Goal: Task Accomplishment & Management: Complete application form

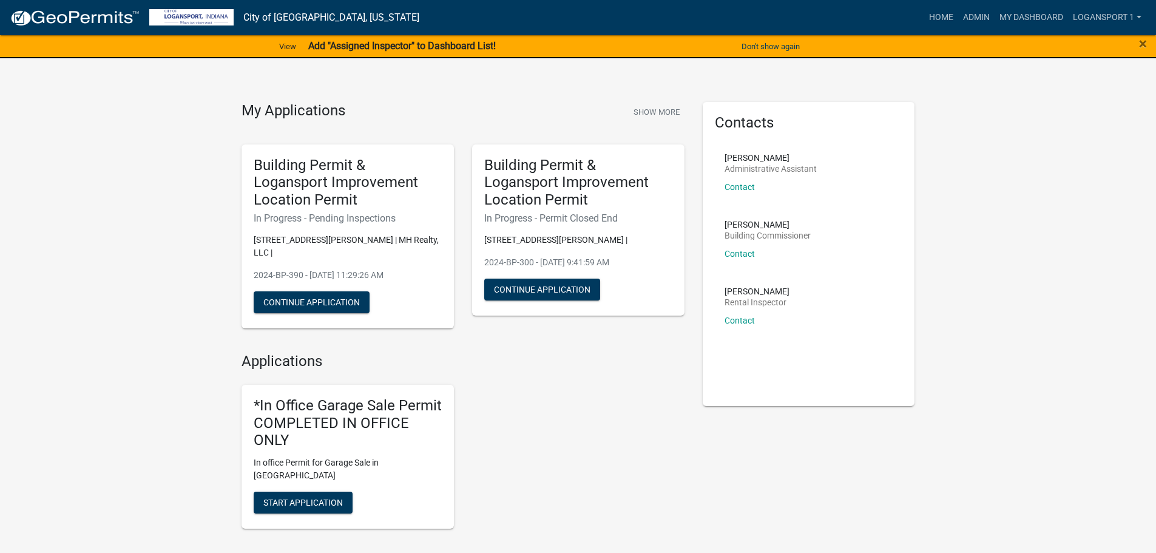
scroll to position [303, 0]
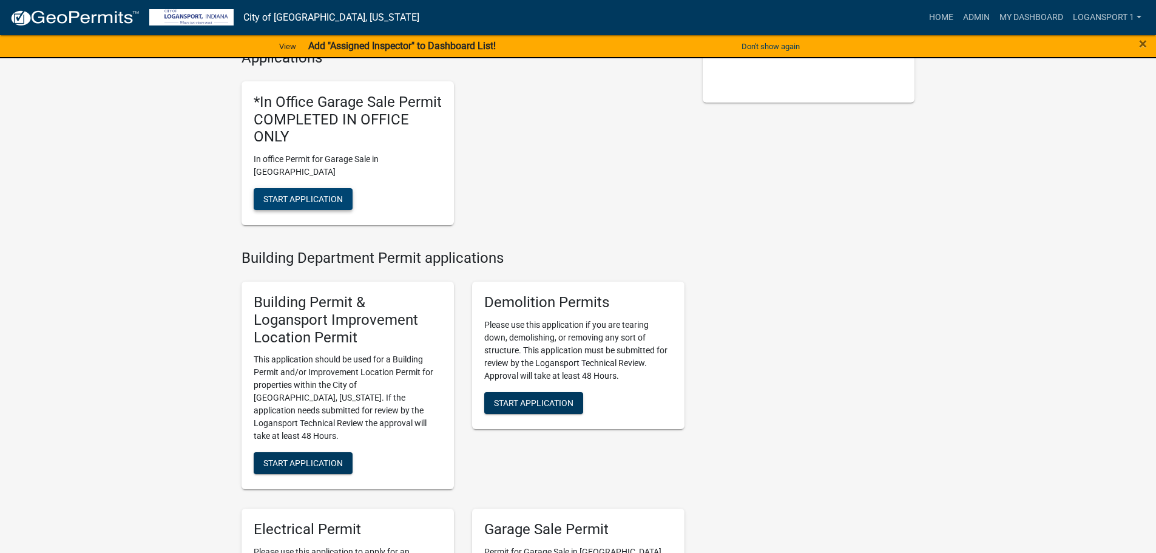
click at [299, 194] on span "Start Application" at bounding box center [302, 199] width 79 height 10
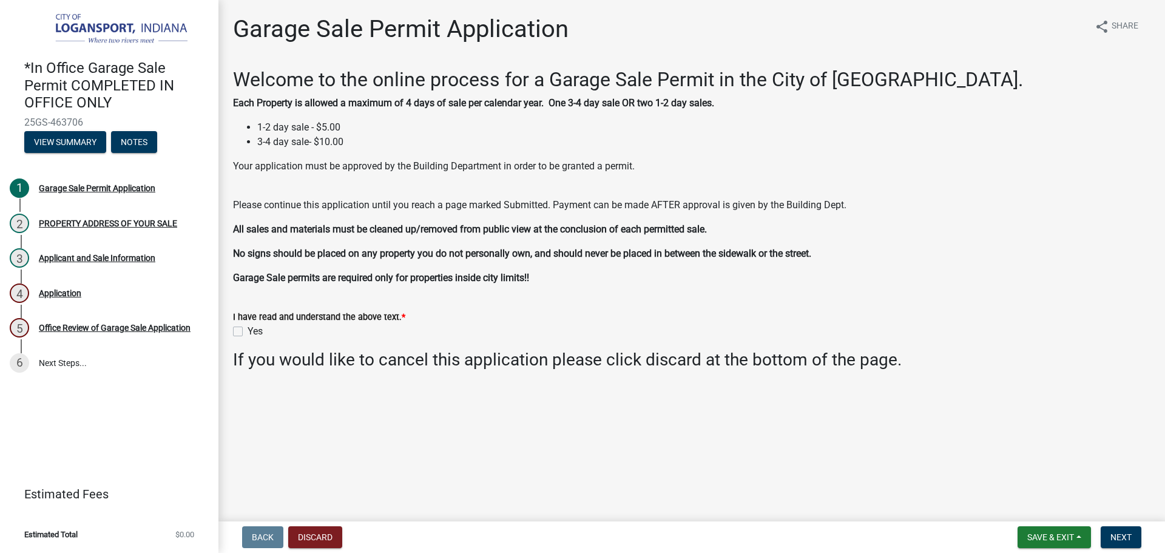
drag, startPoint x: 238, startPoint y: 330, endPoint x: 532, endPoint y: 366, distance: 295.9
click at [245, 330] on div "Yes" at bounding box center [691, 331] width 917 height 15
click at [244, 329] on div "Yes" at bounding box center [691, 331] width 917 height 15
click at [248, 329] on label "Yes" at bounding box center [255, 331] width 15 height 15
click at [248, 329] on input "Yes" at bounding box center [252, 328] width 8 height 8
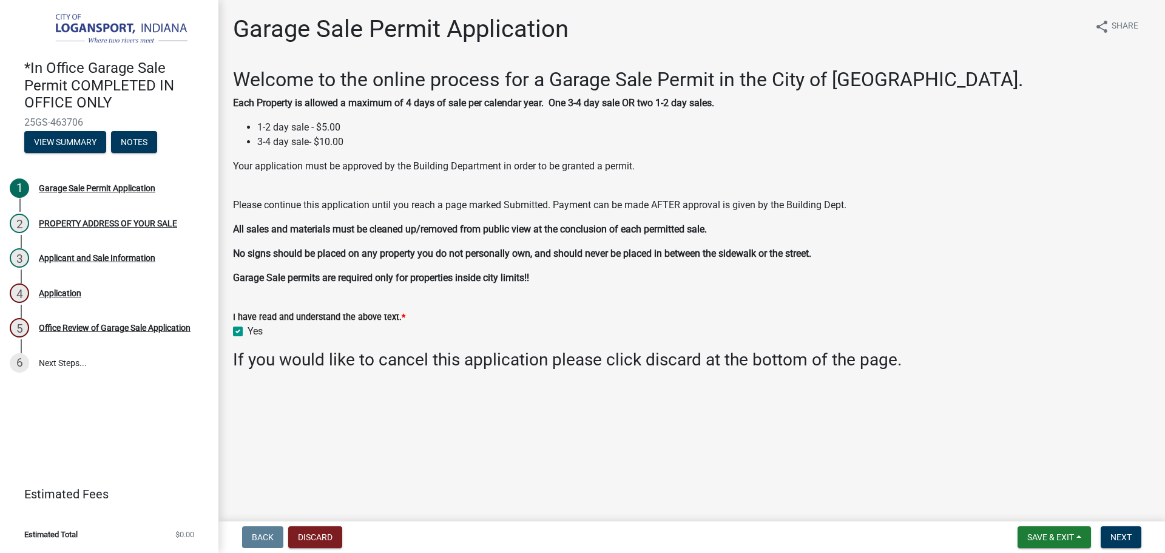
checkbox input "true"
click at [1127, 530] on button "Next" at bounding box center [1121, 537] width 41 height 22
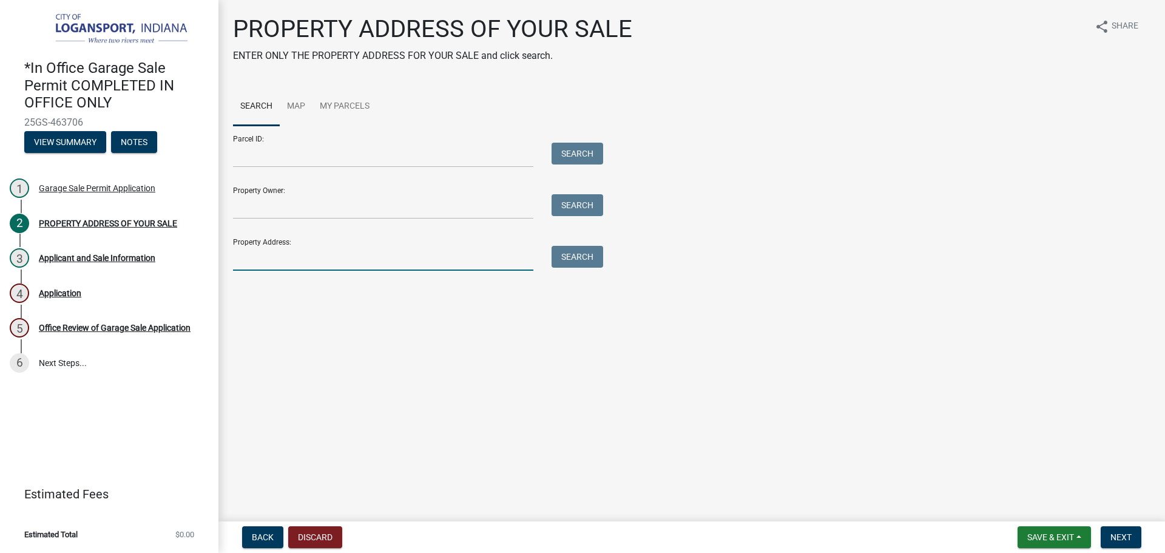
click at [292, 264] on input "Property Address:" at bounding box center [383, 258] width 300 height 25
type input "1620 Erie"
click at [579, 247] on button "Search" at bounding box center [578, 257] width 52 height 22
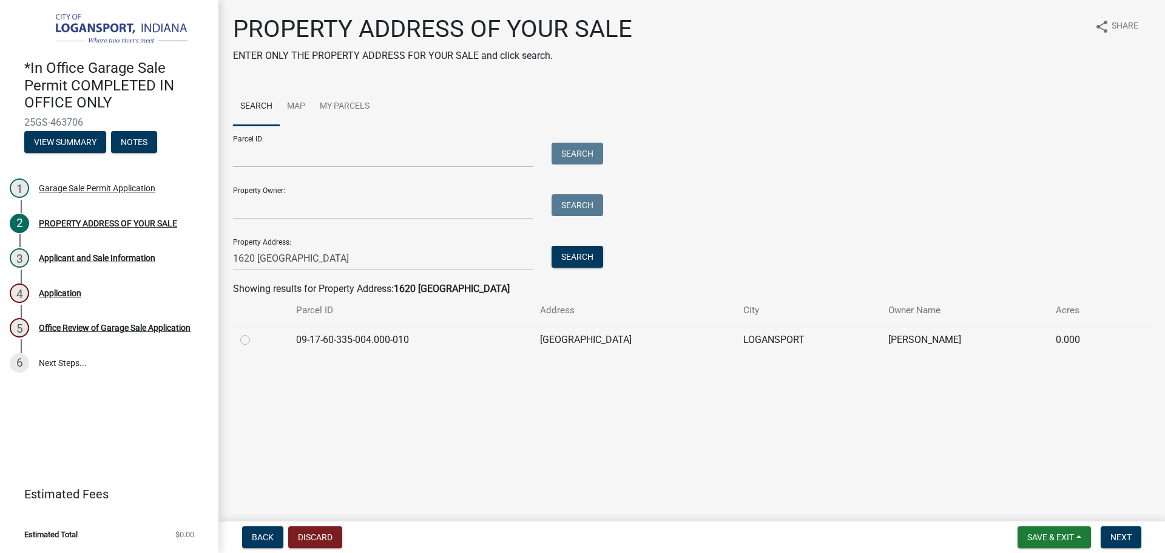
click at [223, 353] on div "PROPERTY ADDRESS OF YOUR SALE ENTER ONLY THE PROPERTY ADDRESS FOR YOUR SALE and…" at bounding box center [691, 190] width 947 height 351
click at [237, 340] on td at bounding box center [261, 340] width 56 height 30
click at [255, 333] on label at bounding box center [255, 333] width 0 height 0
click at [255, 340] on input "radio" at bounding box center [259, 337] width 8 height 8
radio input "true"
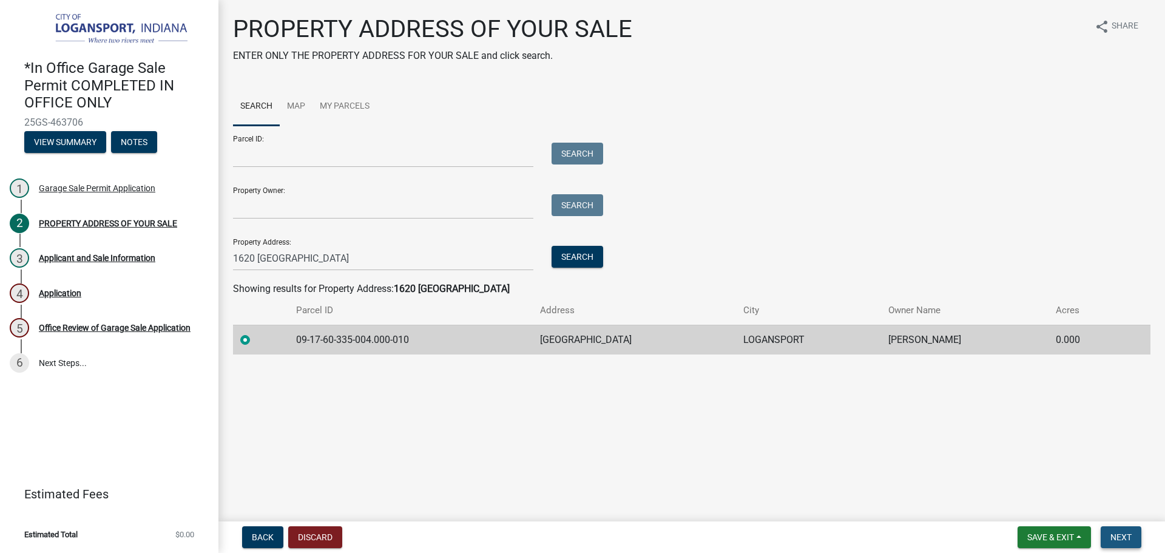
click at [1124, 539] on span "Next" at bounding box center [1120, 537] width 21 height 10
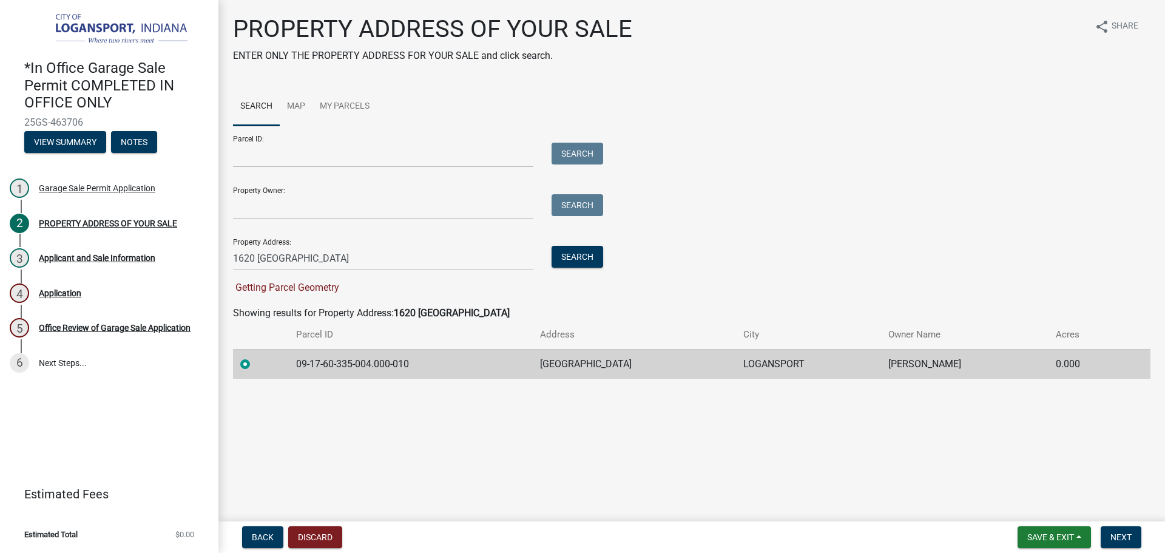
click at [243, 358] on div at bounding box center [260, 364] width 41 height 15
click at [278, 252] on input "1620 Erie" at bounding box center [383, 258] width 300 height 25
type input "1620 Erie"
click at [573, 259] on button "Search" at bounding box center [578, 257] width 52 height 22
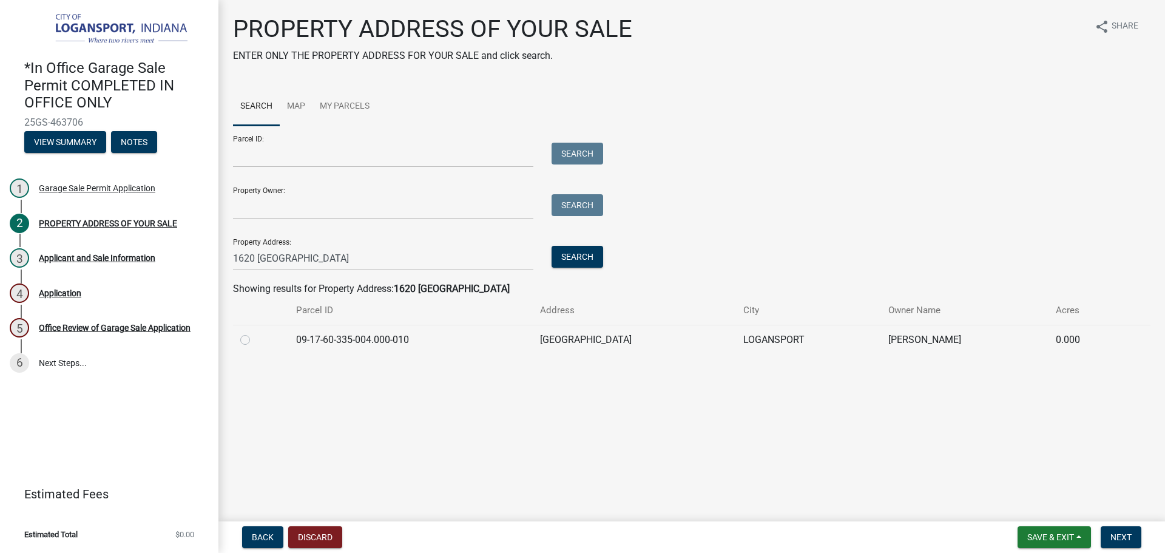
click at [255, 333] on label at bounding box center [255, 333] width 0 height 0
click at [255, 340] on input "radio" at bounding box center [259, 337] width 8 height 8
radio input "true"
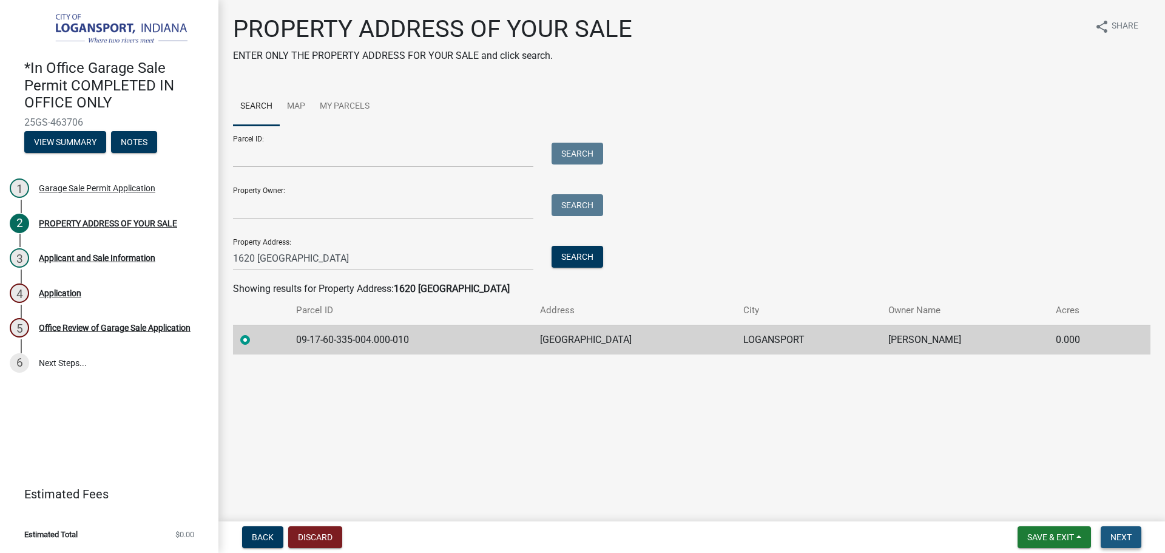
click at [1136, 537] on button "Next" at bounding box center [1121, 537] width 41 height 22
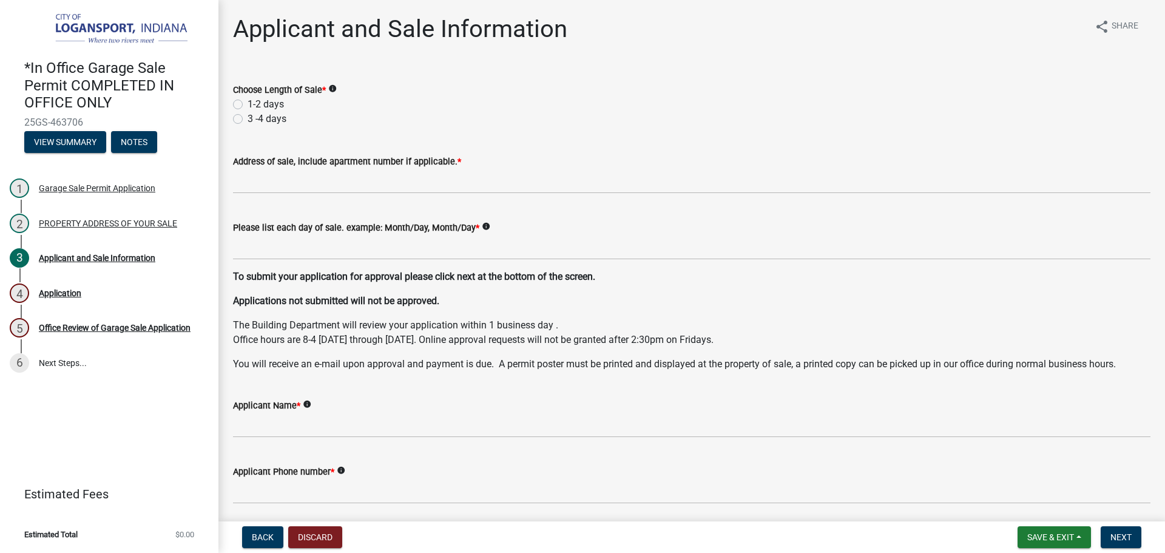
scroll to position [61, 0]
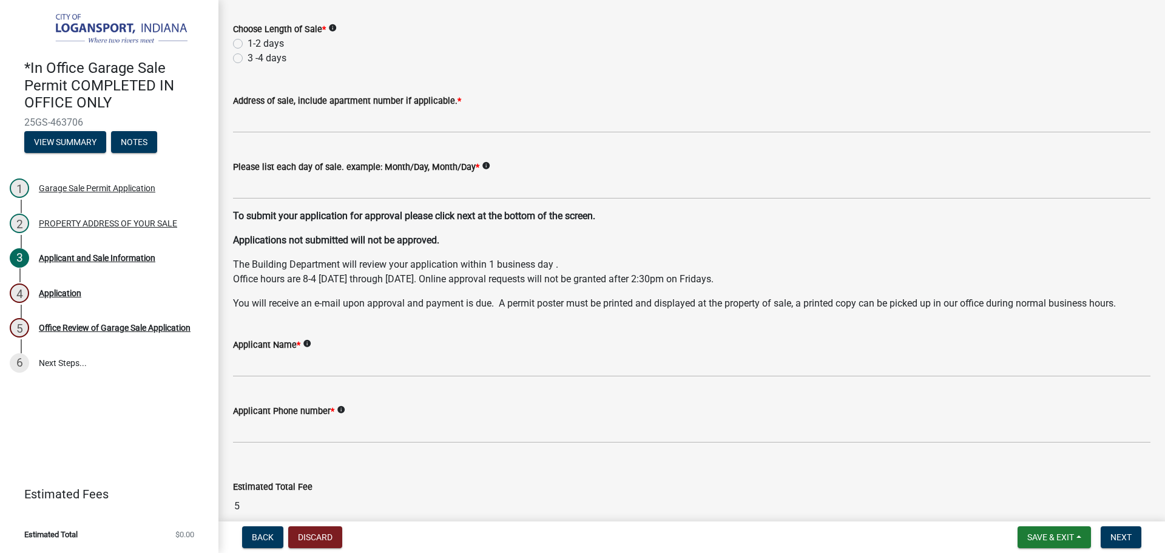
click at [266, 58] on label "3 -4 days" at bounding box center [267, 58] width 39 height 15
click at [255, 58] on input "3 -4 days" at bounding box center [252, 55] width 8 height 8
radio input "true"
click at [266, 46] on label "1-2 days" at bounding box center [266, 43] width 36 height 15
click at [255, 44] on input "1-2 days" at bounding box center [252, 40] width 8 height 8
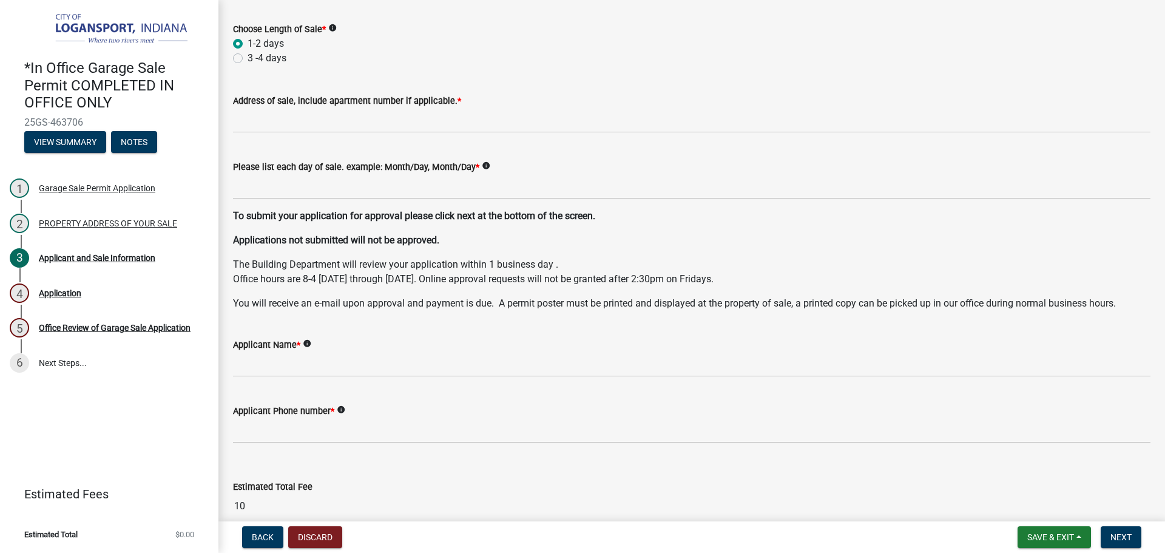
radio input "true"
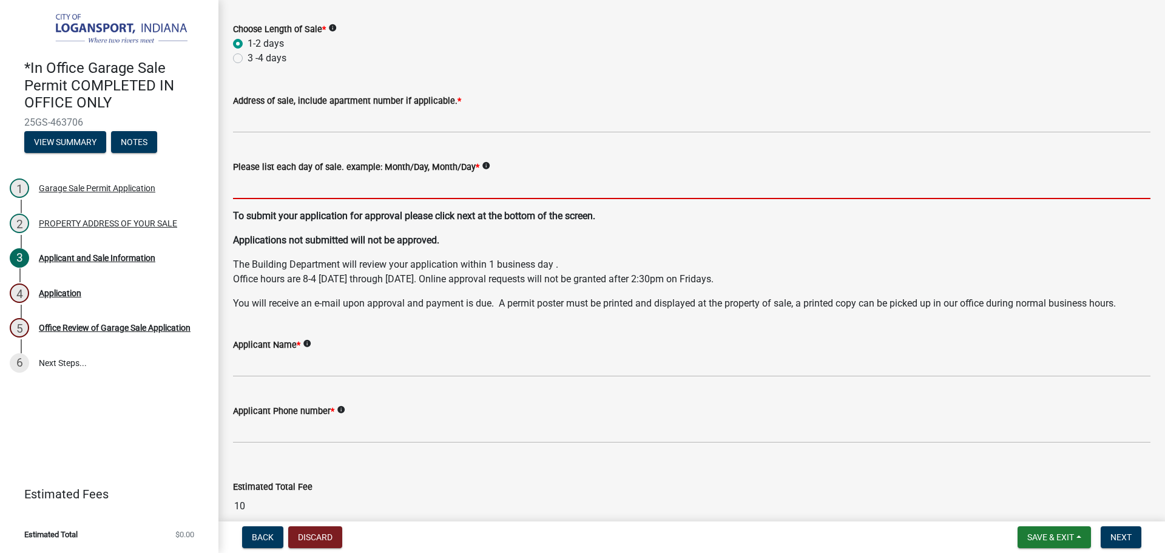
click at [345, 191] on input "Please list each day of sale. example: Month/Day, Month/Day *" at bounding box center [691, 186] width 917 height 25
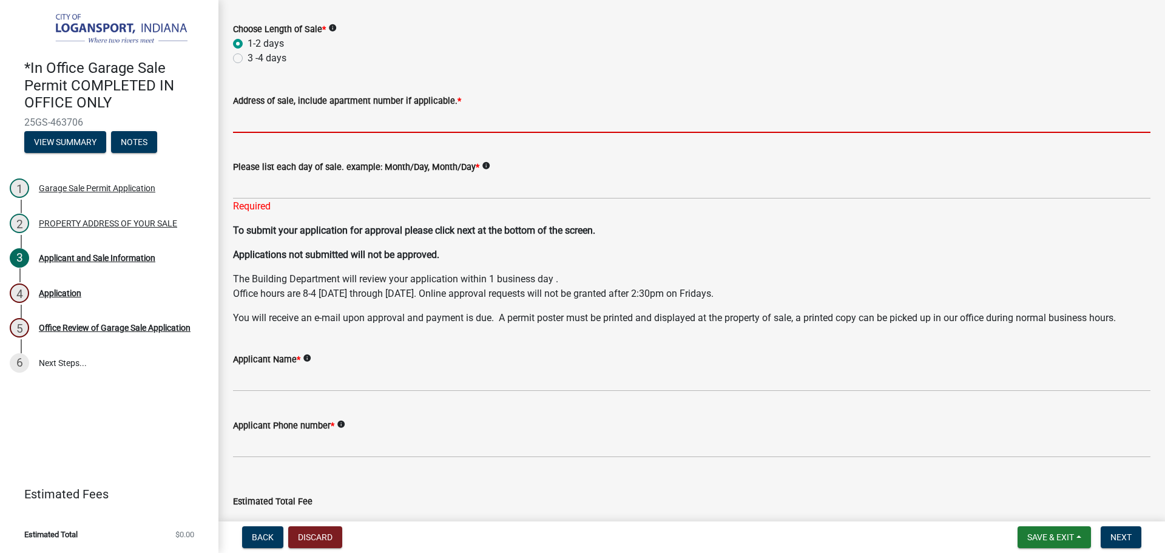
click at [316, 120] on input "Address of sale, include apartment number if applicable. *" at bounding box center [691, 120] width 917 height 25
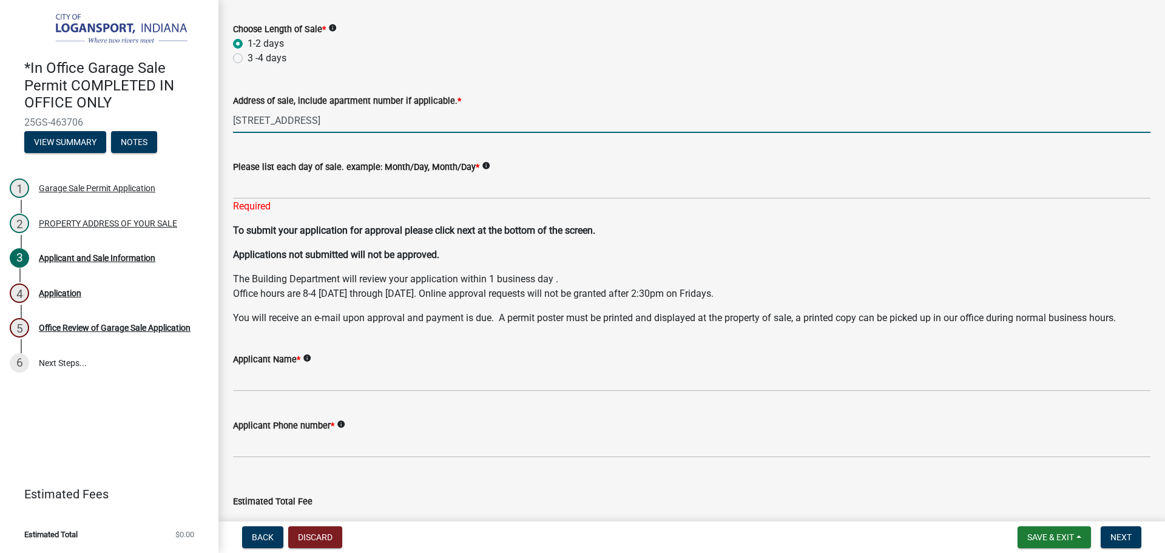
type input "1620 Erie Ave"
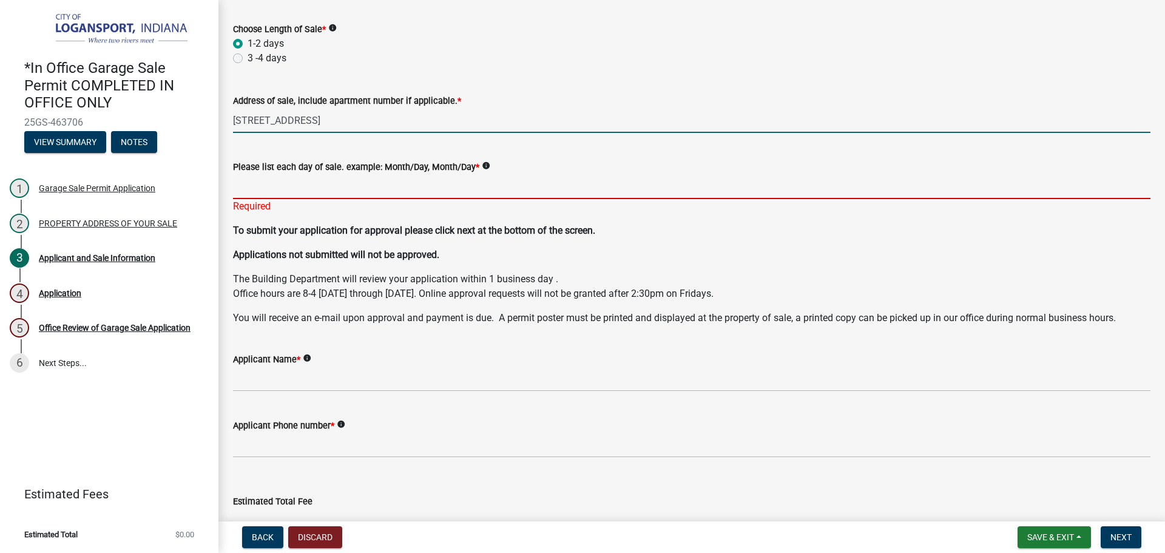
click at [375, 180] on input "Please list each day of sale. example: Month/Day, Month/Day *" at bounding box center [691, 186] width 917 height 25
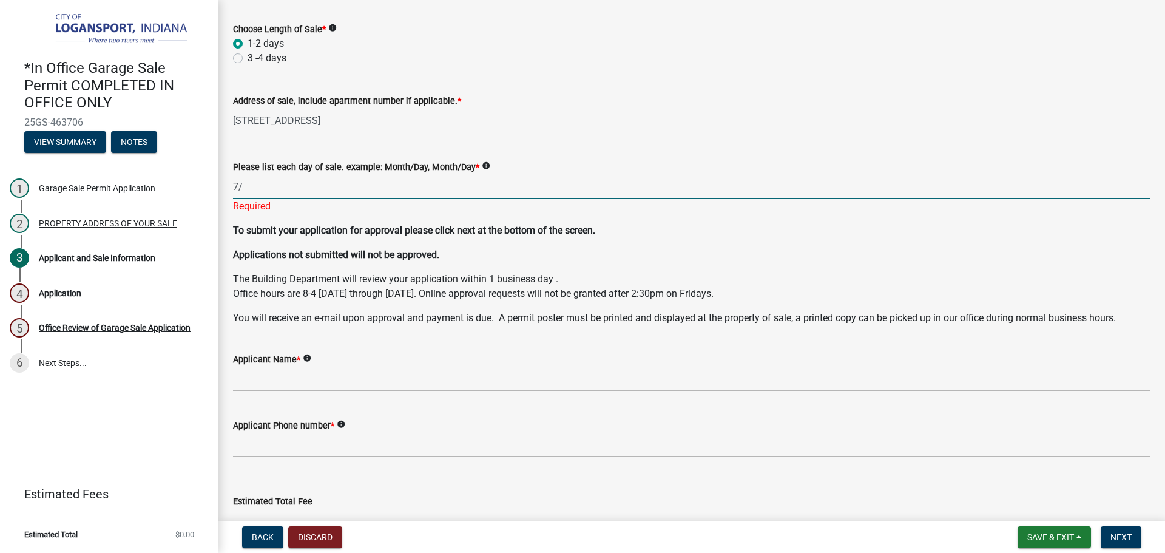
type input "7"
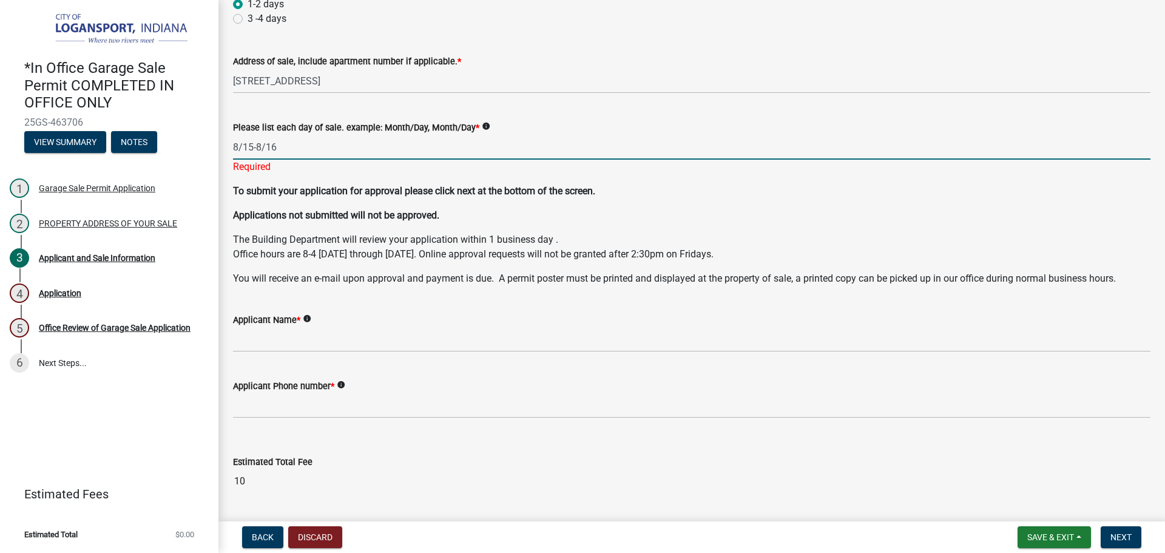
scroll to position [121, 0]
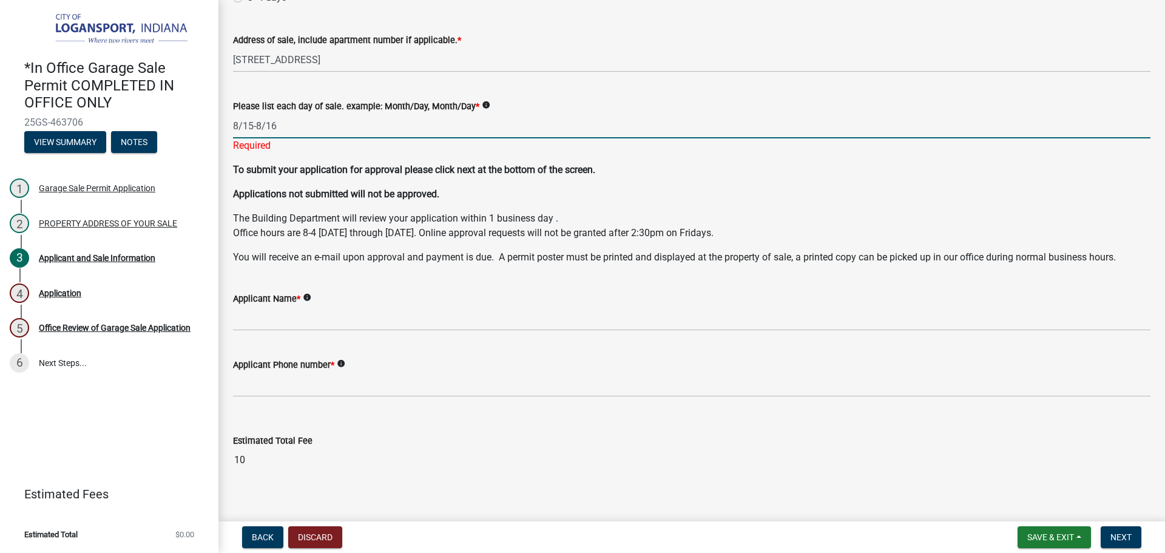
type input "8/15-8/16"
click at [329, 292] on form "Applicant Name * info" at bounding box center [691, 311] width 917 height 39
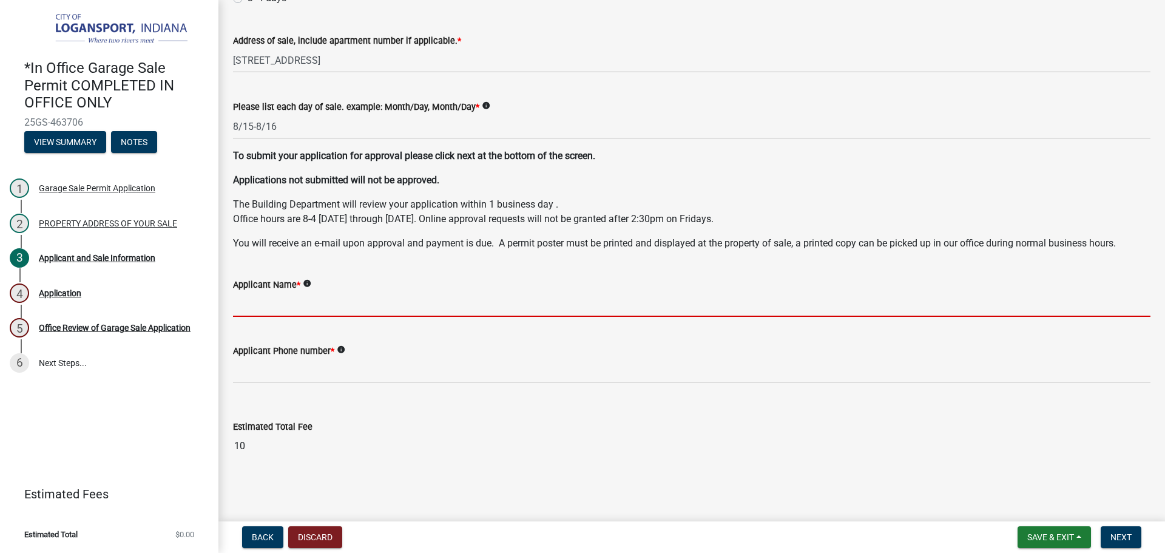
click at [371, 311] on input "Applicant Name *" at bounding box center [691, 304] width 917 height 25
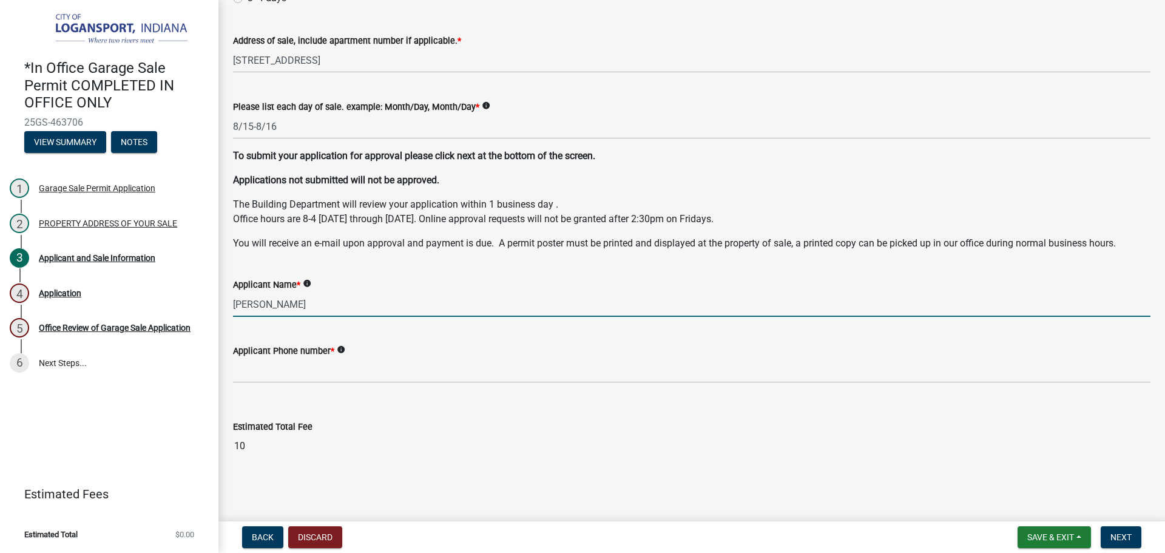
type input "Maria Barrera"
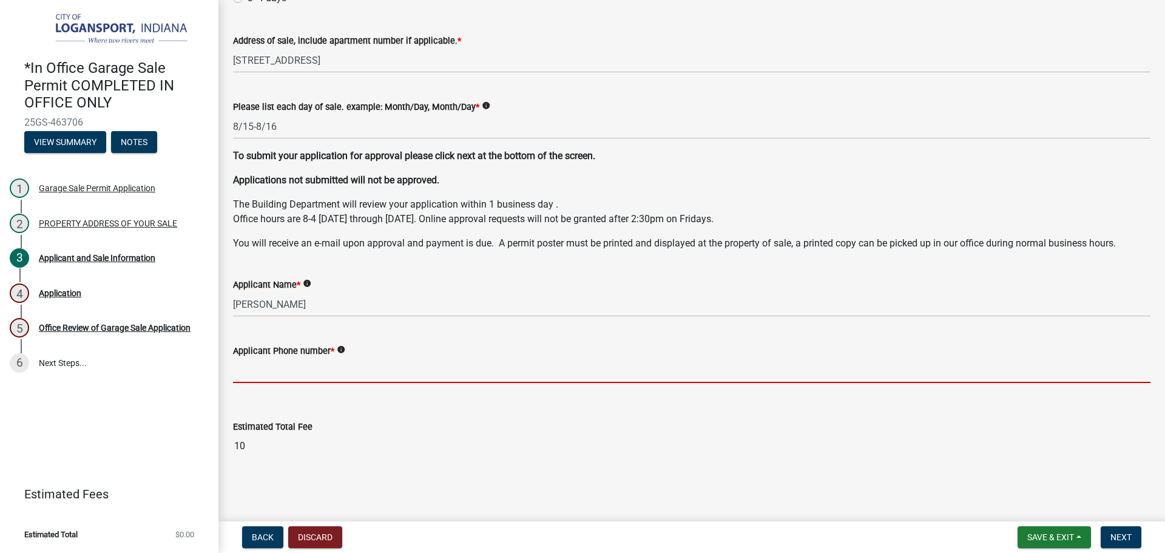
click at [345, 360] on input "Applicant Phone number *" at bounding box center [691, 370] width 917 height 25
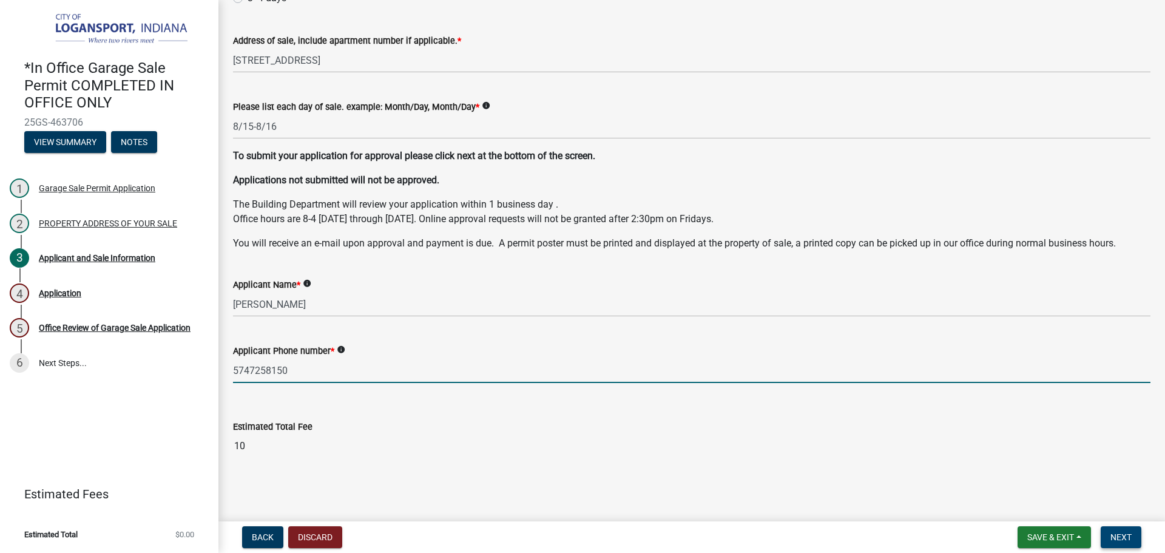
type input "5747258150"
click at [1122, 532] on span "Next" at bounding box center [1120, 537] width 21 height 10
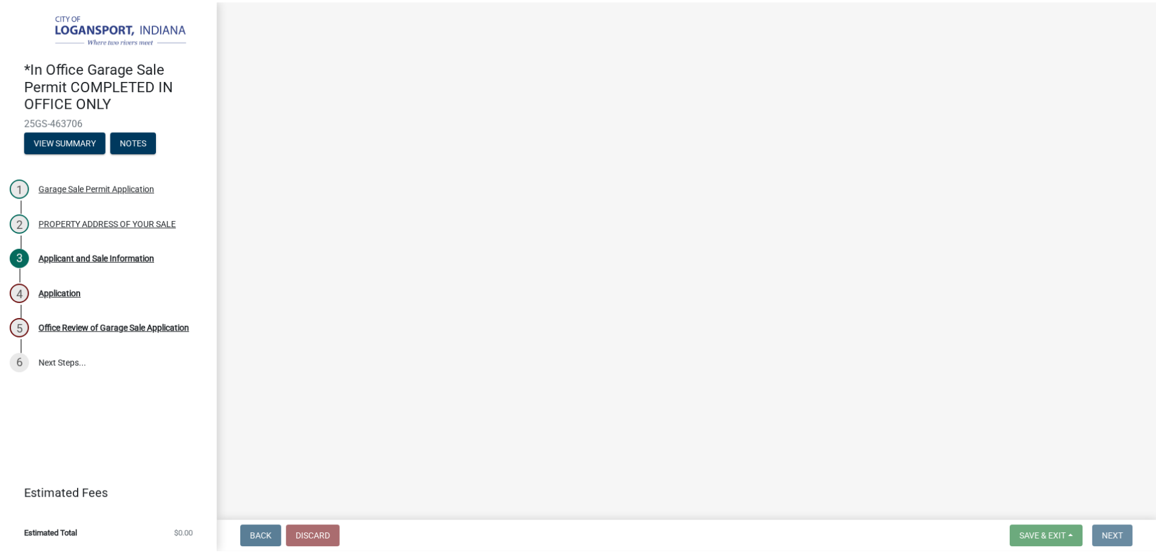
scroll to position [0, 0]
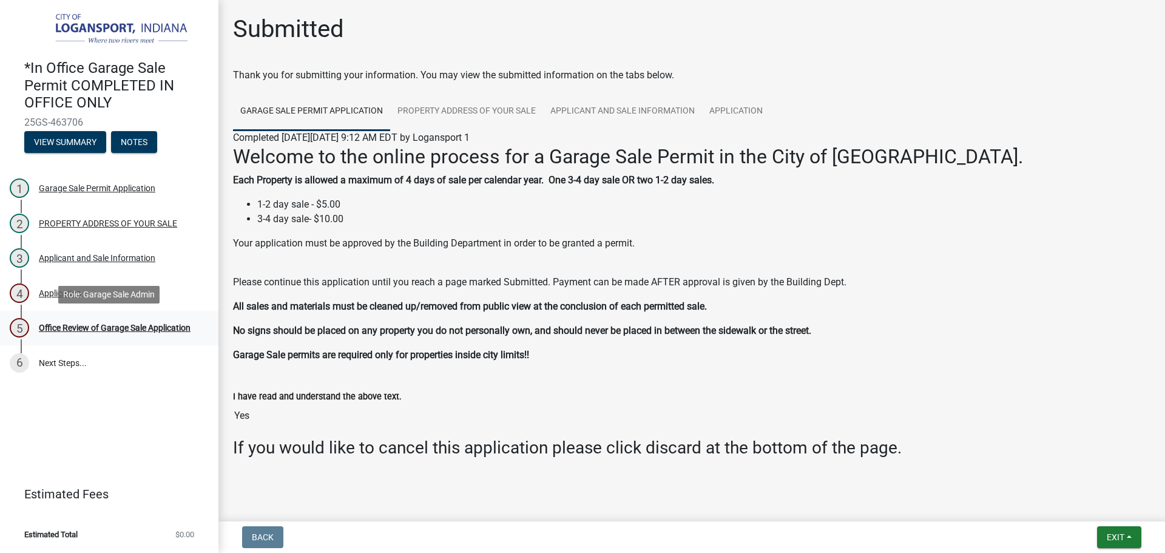
click at [143, 326] on div "Office Review of Garage Sale Application" at bounding box center [115, 327] width 152 height 8
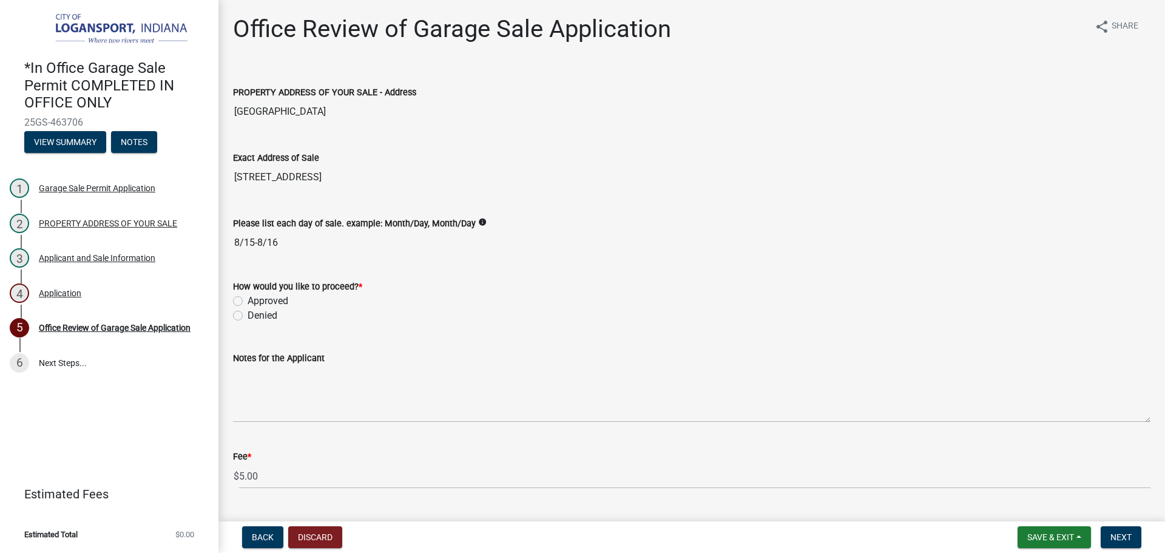
click at [248, 299] on label "Approved" at bounding box center [268, 301] width 41 height 15
click at [248, 299] on input "Approved" at bounding box center [252, 298] width 8 height 8
radio input "true"
click at [1115, 530] on button "Next" at bounding box center [1121, 537] width 41 height 22
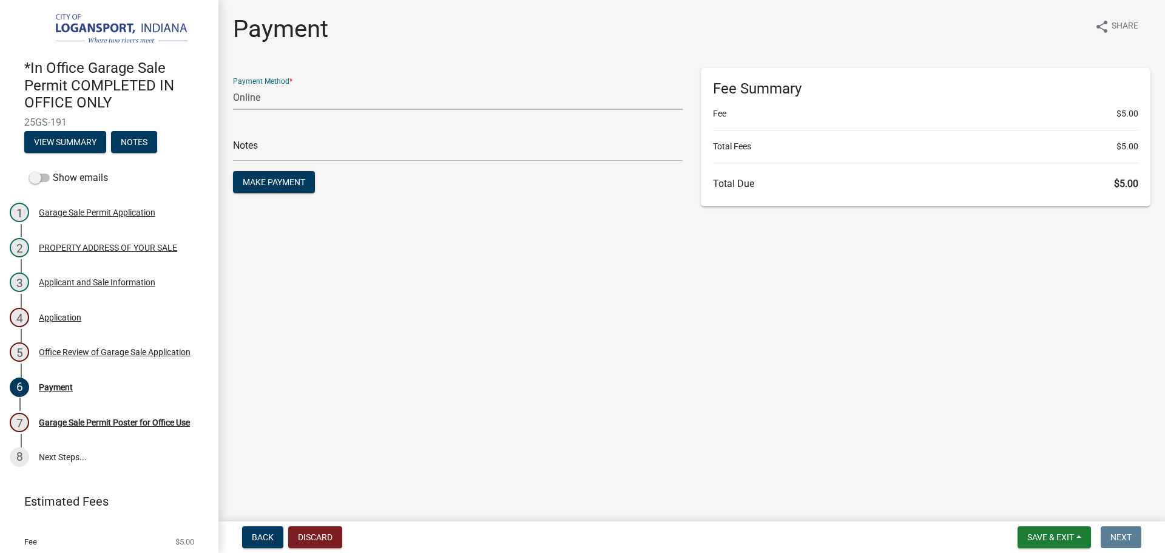
click at [308, 98] on select "Credit Card POS Check Cash Online" at bounding box center [458, 97] width 450 height 25
select select "2: 1"
click at [233, 85] on select "Credit Card POS Check Cash Online" at bounding box center [458, 97] width 450 height 25
click at [300, 150] on input "text" at bounding box center [458, 149] width 450 height 25
type input "117805"
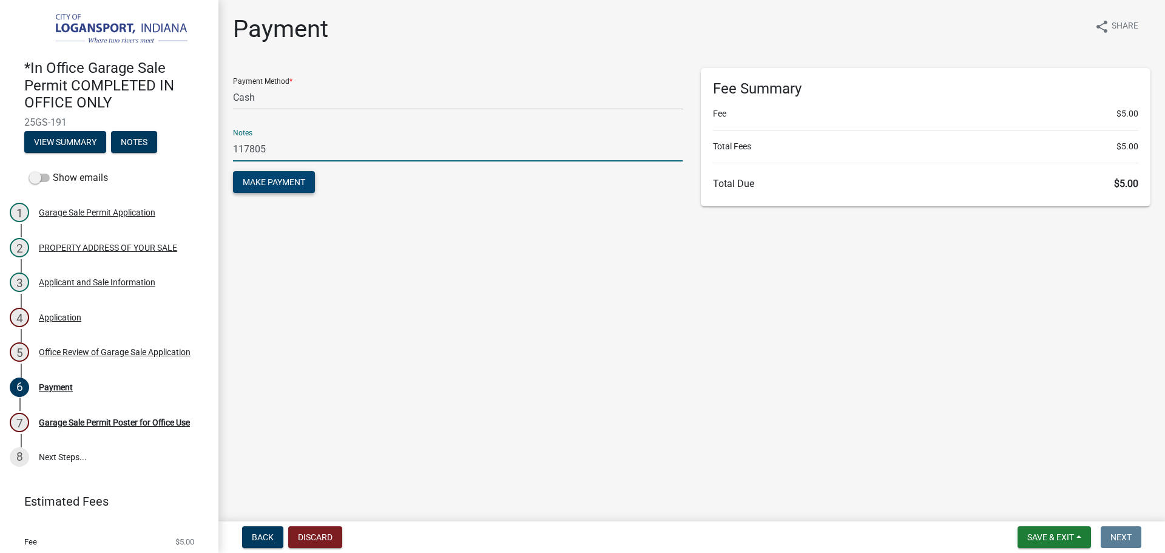
click at [291, 185] on span "Make Payment" at bounding box center [274, 182] width 62 height 10
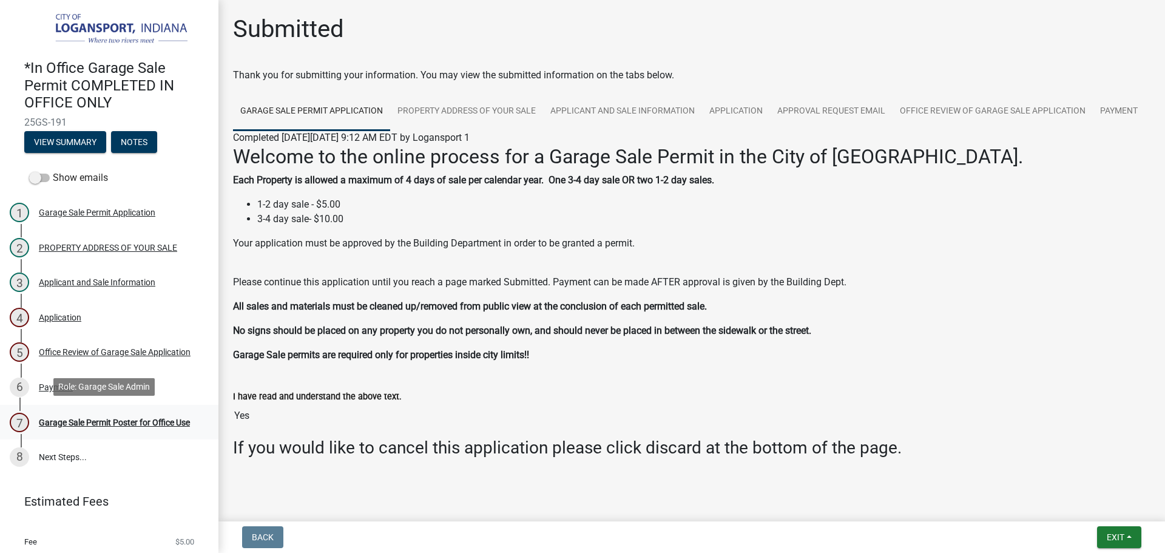
click at [128, 418] on div "Garage Sale Permit Poster for Office Use" at bounding box center [114, 422] width 151 height 8
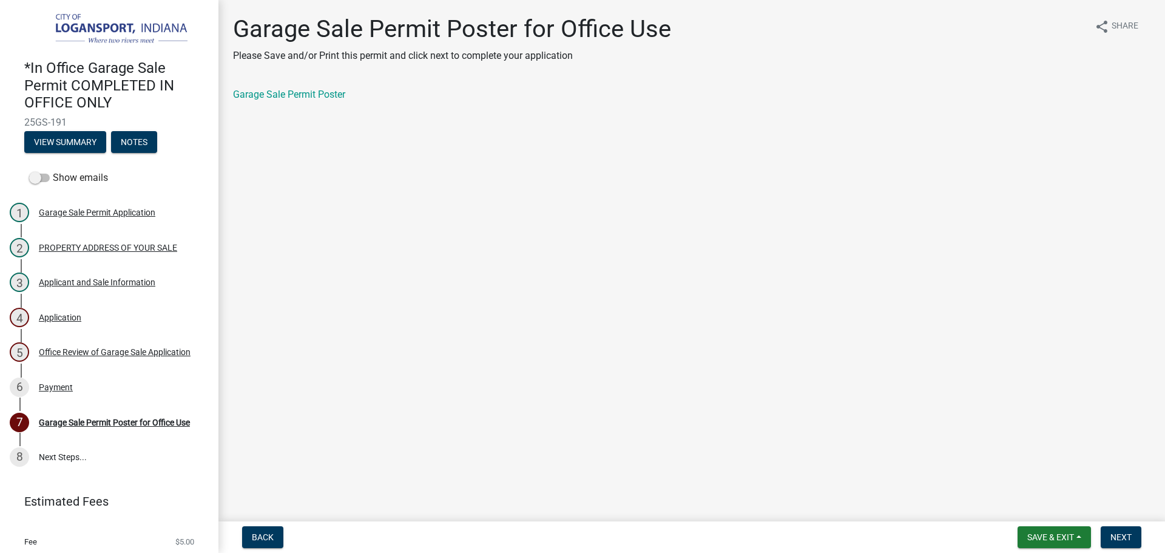
click at [269, 88] on div "Garage Sale Permit Poster" at bounding box center [691, 94] width 917 height 15
click at [322, 101] on div "Garage Sale Permit Poster" at bounding box center [691, 94] width 917 height 15
click at [322, 92] on link "Garage Sale Permit Poster" at bounding box center [289, 95] width 112 height 12
click at [1119, 532] on span "Next" at bounding box center [1120, 537] width 21 height 10
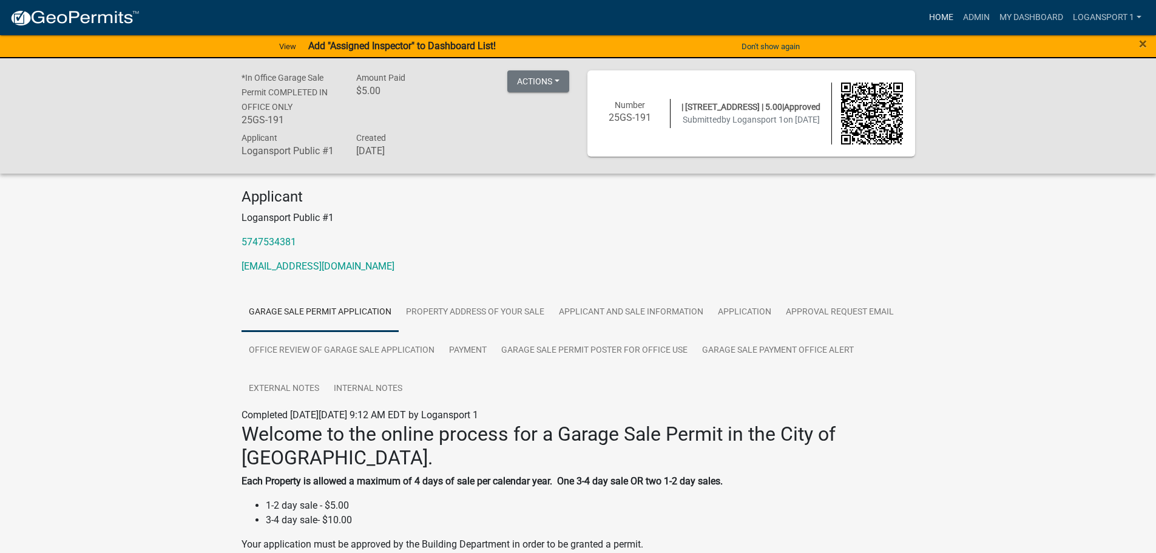
click at [945, 17] on link "Home" at bounding box center [941, 17] width 34 height 23
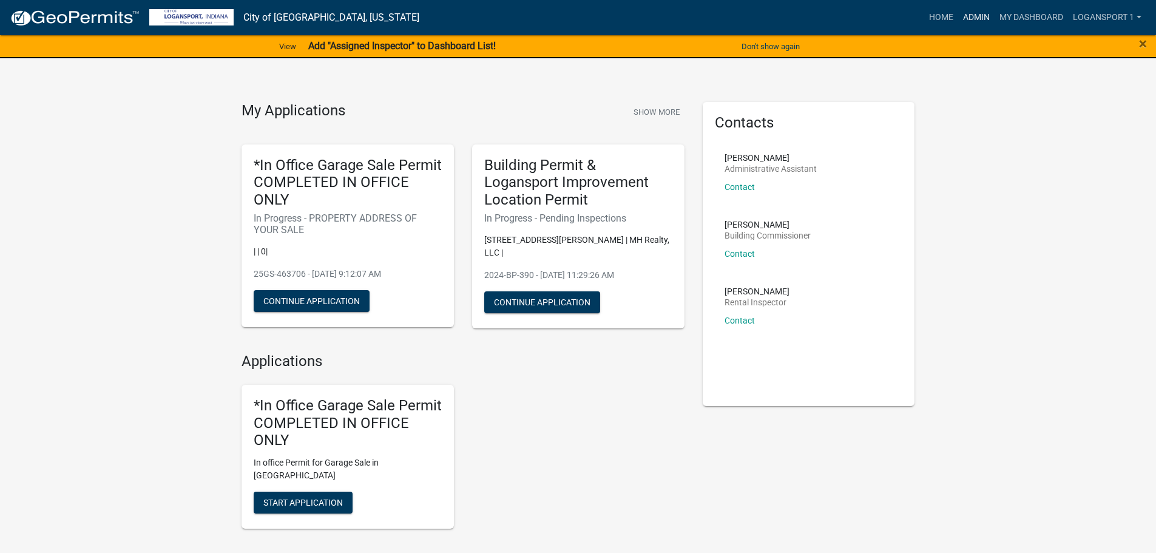
click at [967, 19] on link "Admin" at bounding box center [976, 17] width 36 height 23
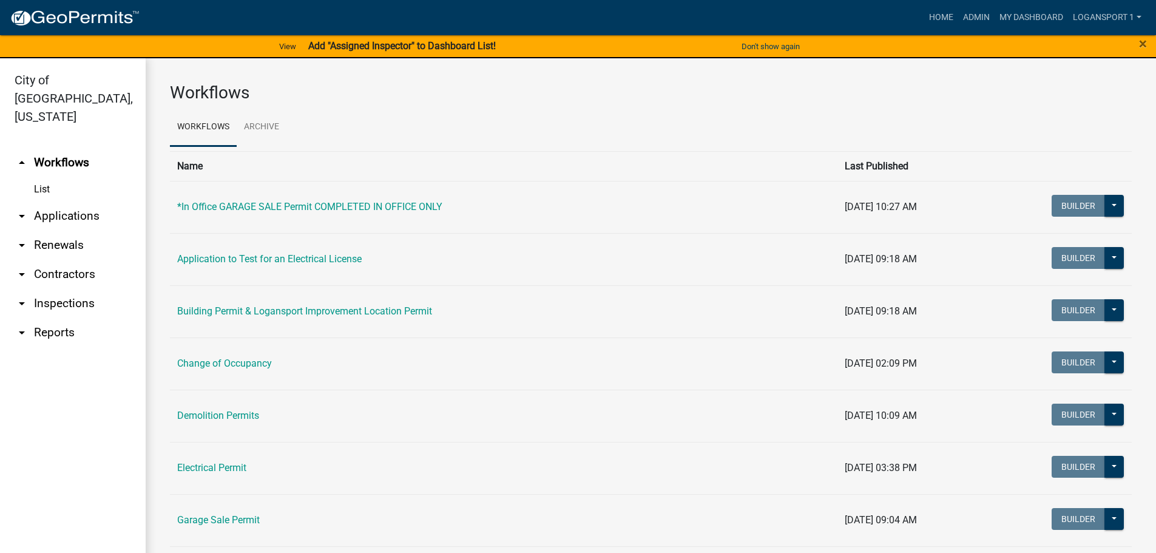
click at [58, 201] on link "arrow_drop_down Applications" at bounding box center [73, 215] width 146 height 29
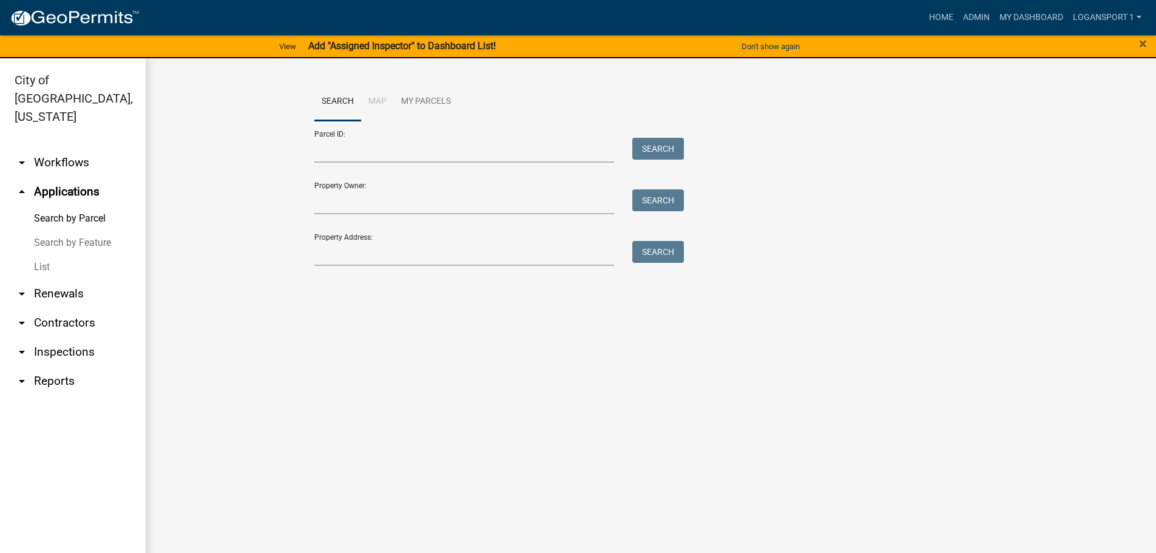
click at [44, 255] on link "List" at bounding box center [73, 267] width 146 height 24
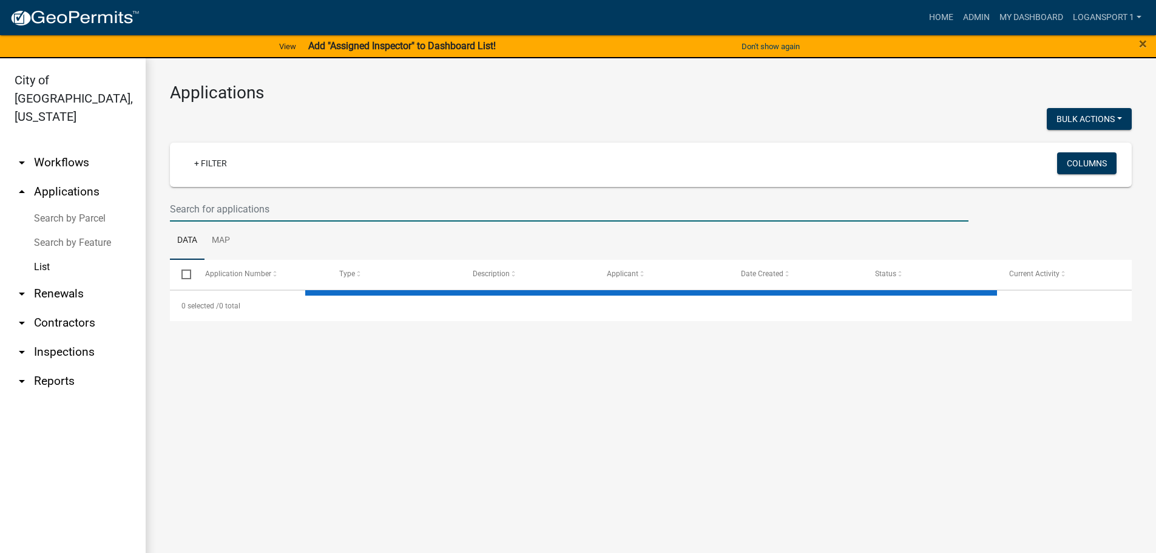
click at [188, 207] on input "text" at bounding box center [569, 209] width 798 height 25
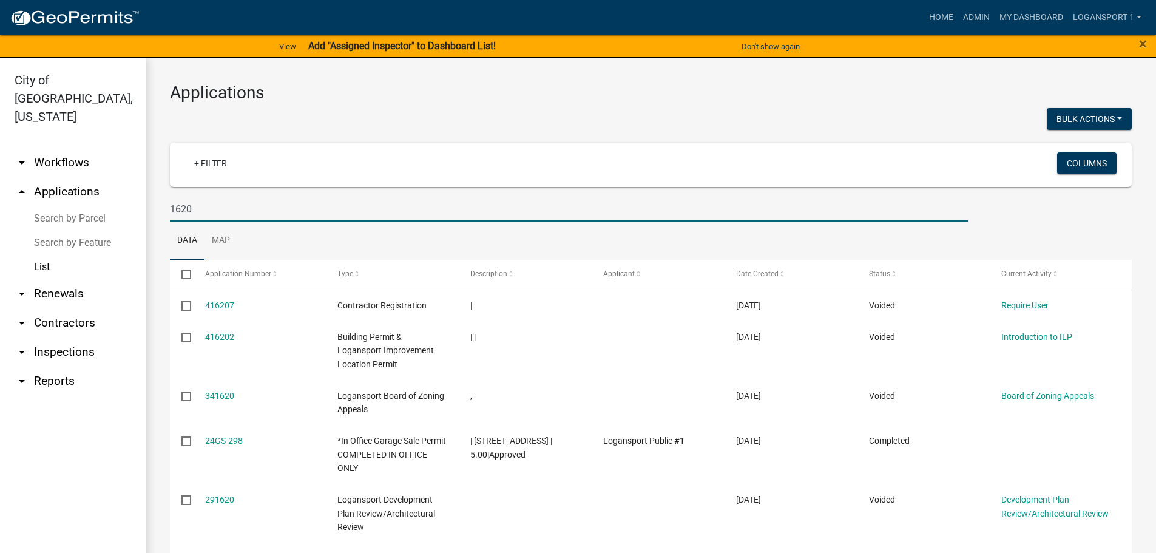
type input "1620"
